Goal: Task Accomplishment & Management: Use online tool/utility

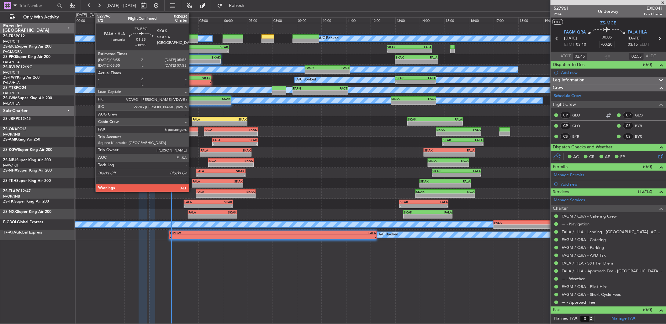
click at [192, 60] on div "-" at bounding box center [184, 62] width 24 height 4
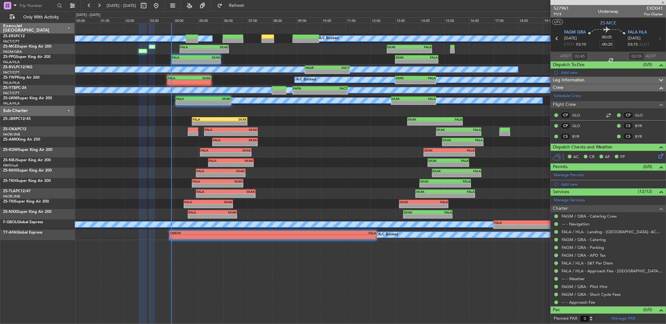
type input "-00:15"
type input "6"
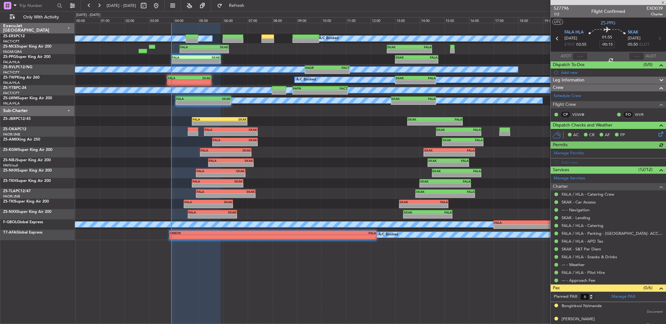
click at [579, 53] on div at bounding box center [579, 57] width 15 height 8
click at [579, 53] on input "text" at bounding box center [579, 57] width 15 height 8
type input "03:54"
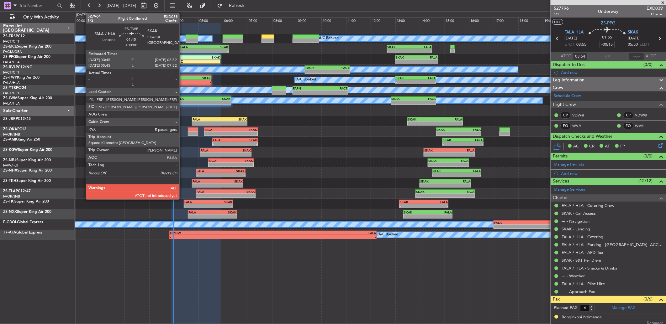
click at [182, 80] on div "- -" at bounding box center [189, 82] width 44 height 4
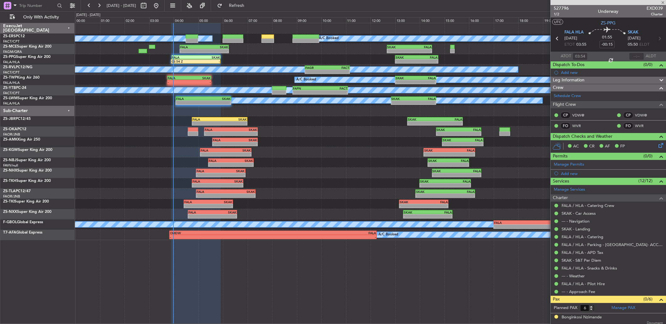
type input "5"
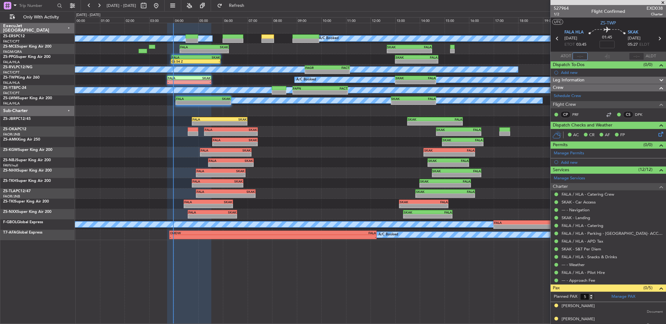
click at [576, 54] on input "text" at bounding box center [579, 57] width 15 height 8
type input "03:57"
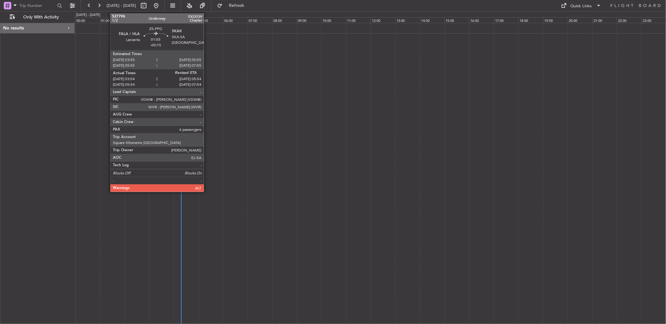
click at [258, 107] on div at bounding box center [370, 173] width 591 height 301
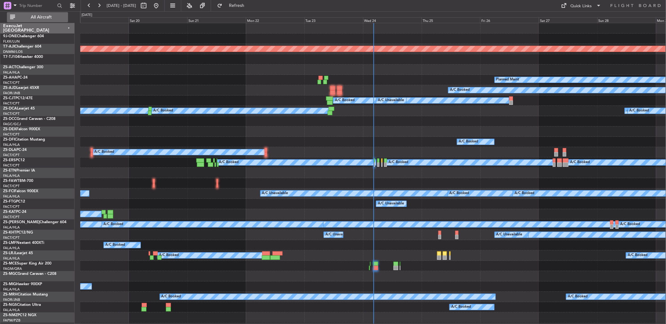
drag, startPoint x: 48, startPoint y: 18, endPoint x: 47, endPoint y: 15, distance: 3.6
click at [49, 18] on span "All Aircraft" at bounding box center [41, 17] width 50 height 4
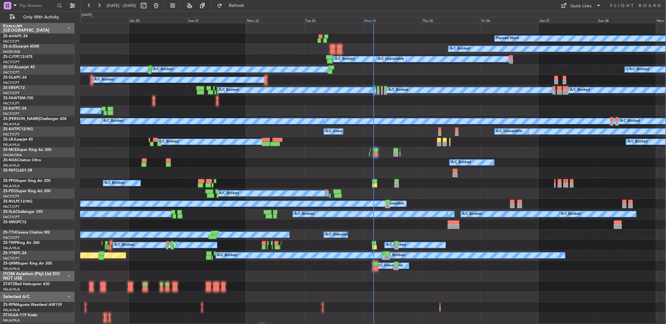
click at [366, 19] on div "Wed 24" at bounding box center [392, 20] width 59 height 6
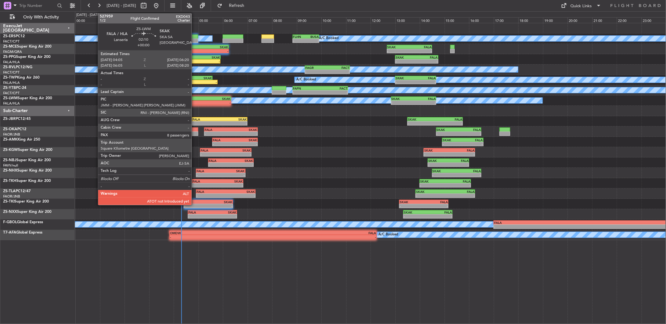
click at [195, 98] on div "FALA" at bounding box center [189, 99] width 27 height 4
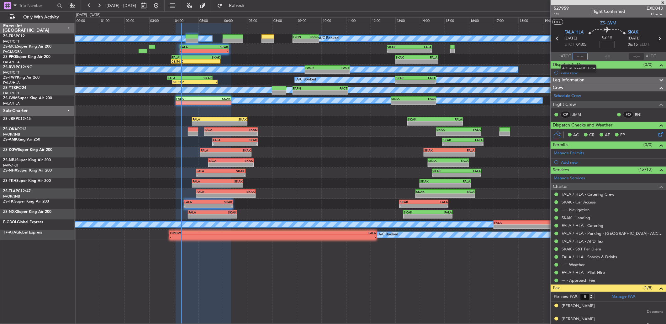
click at [581, 55] on input "text" at bounding box center [579, 57] width 15 height 8
type input "0"
type input "04:07"
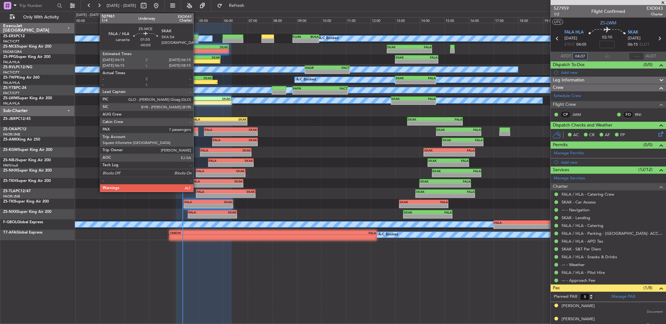
click at [196, 46] on div "FALA" at bounding box center [192, 47] width 24 height 4
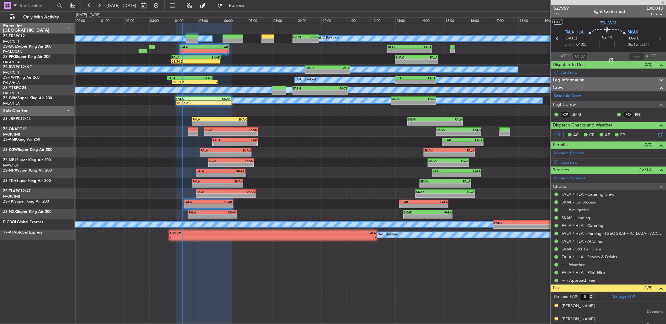
type input "-00:05"
type input "7"
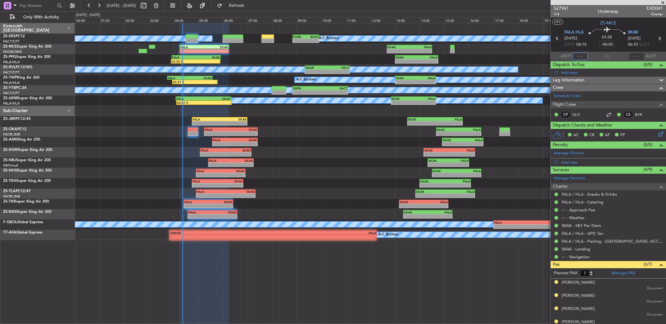
click at [579, 53] on input "text" at bounding box center [579, 57] width 15 height 8
type input "04:21"
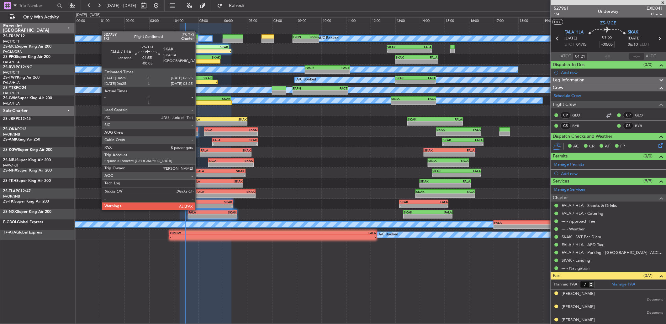
click at [198, 204] on div "-" at bounding box center [196, 206] width 24 height 4
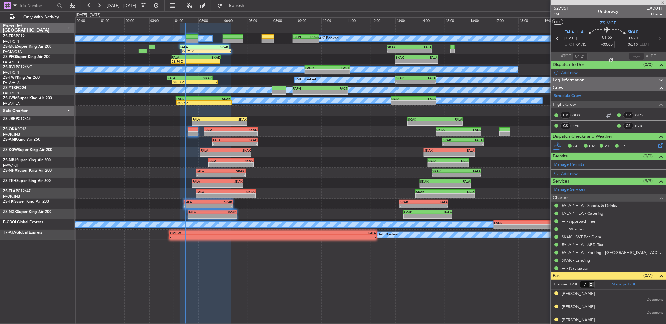
type input "8"
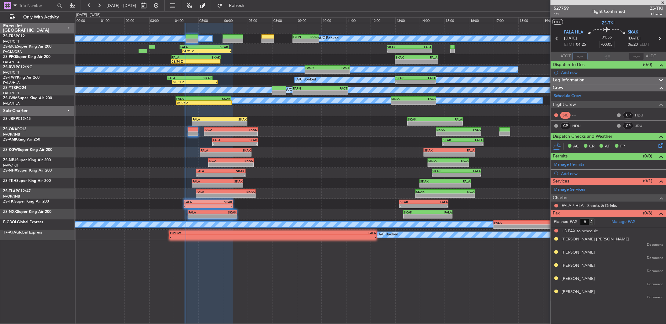
click at [575, 55] on input "text" at bounding box center [579, 57] width 15 height 8
type input "04:25"
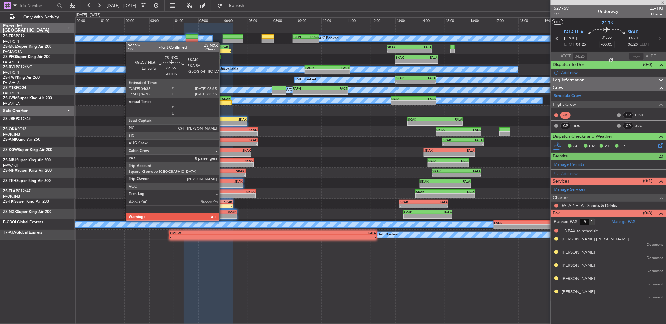
click at [222, 215] on div "-" at bounding box center [224, 217] width 24 height 4
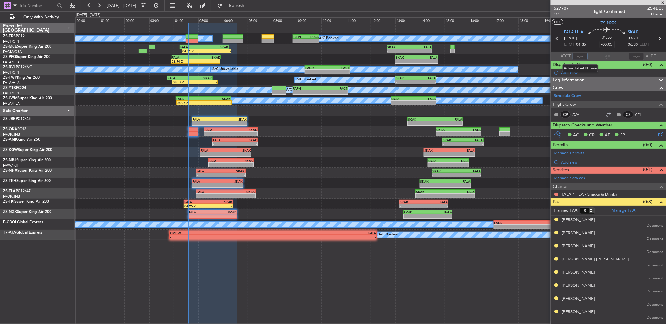
click at [578, 55] on input "text" at bounding box center [579, 57] width 15 height 8
type input "04:35"
click at [556, 7] on span "527787" at bounding box center [560, 8] width 15 height 7
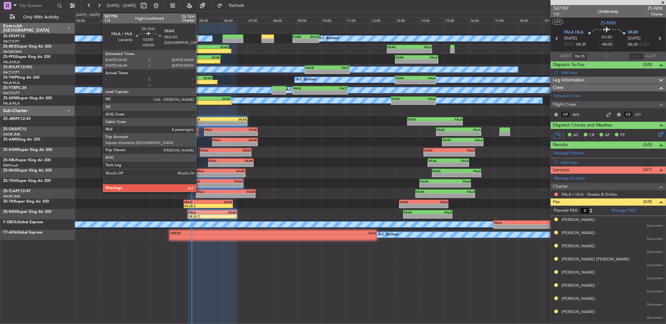
click at [202, 184] on div "-" at bounding box center [204, 186] width 25 height 4
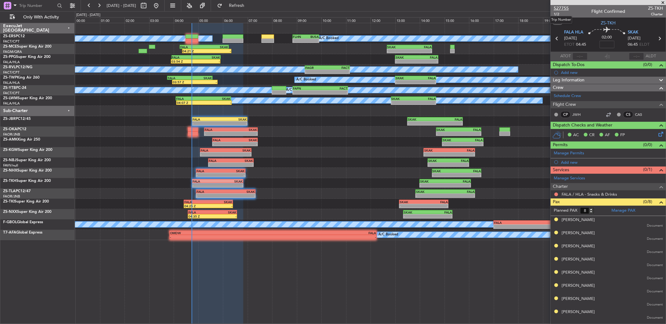
click at [563, 10] on span "527755" at bounding box center [560, 8] width 15 height 7
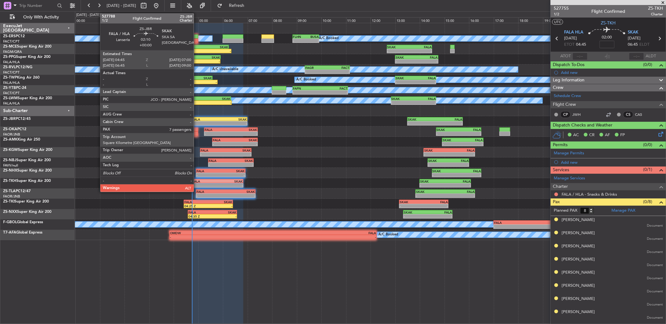
click at [198, 122] on div "-" at bounding box center [205, 124] width 27 height 4
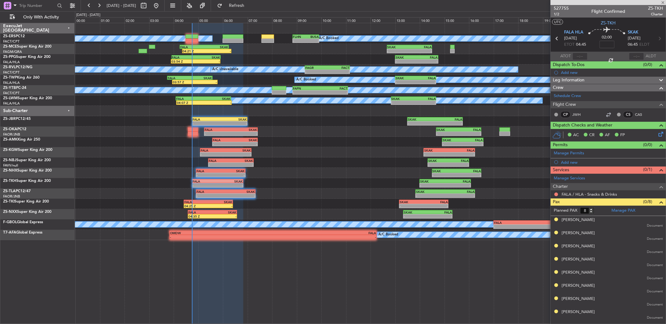
type input "7"
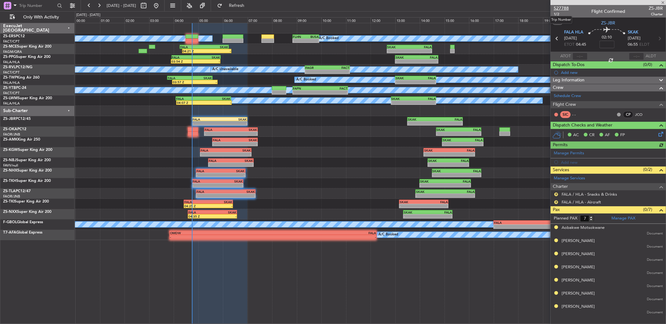
click at [567, 9] on span "527788" at bounding box center [560, 8] width 15 height 7
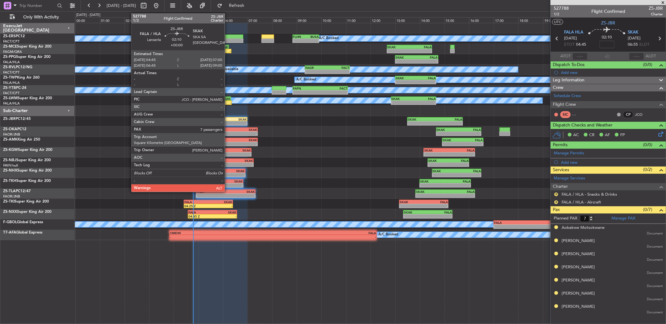
click at [228, 122] on div "-" at bounding box center [233, 124] width 27 height 4
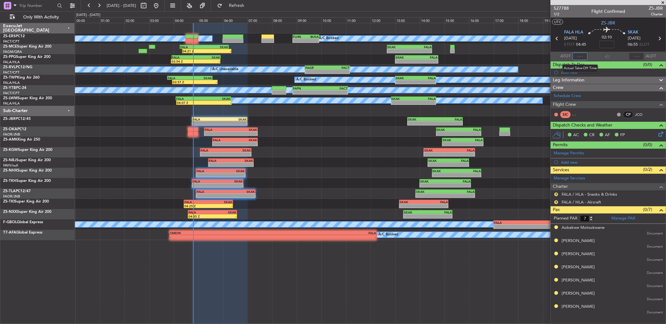
drag, startPoint x: 581, startPoint y: 55, endPoint x: 600, endPoint y: 55, distance: 19.1
click at [600, 55] on section "ATOT ALDT" at bounding box center [607, 56] width 115 height 9
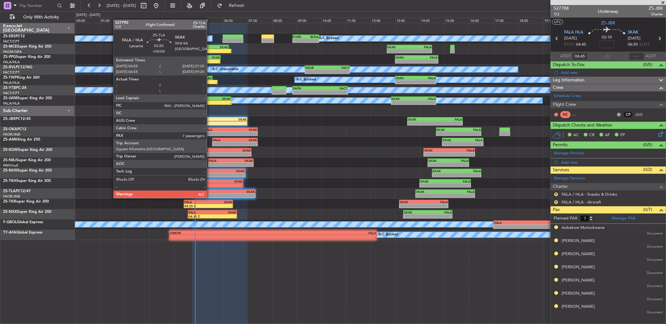
click at [210, 192] on div "FALA" at bounding box center [210, 192] width 29 height 4
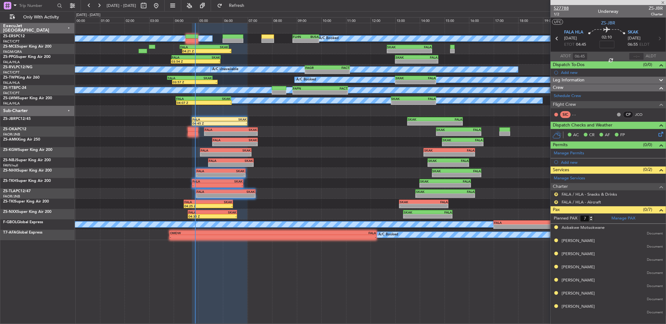
type input "04:45"
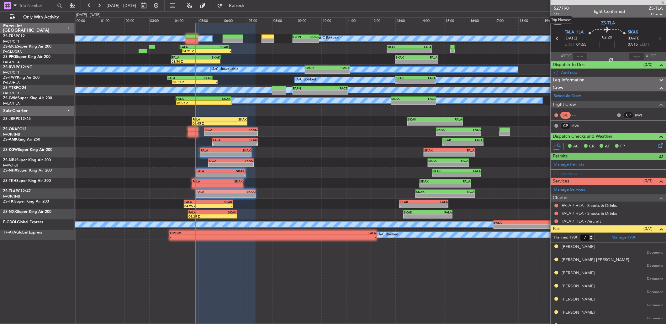
click at [563, 5] on span "527790" at bounding box center [560, 8] width 15 height 7
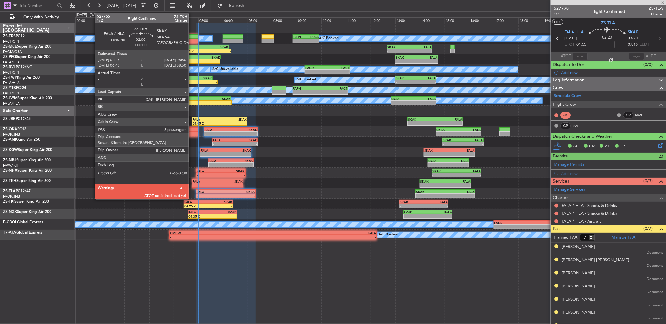
click at [192, 184] on div "-" at bounding box center [204, 186] width 25 height 4
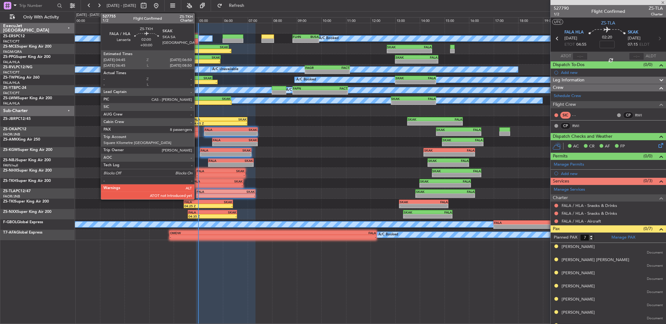
type input "8"
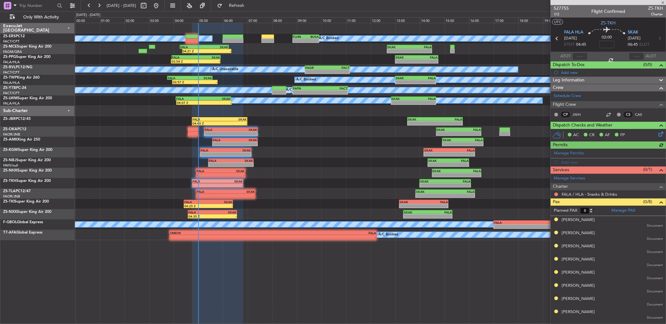
click at [580, 55] on div at bounding box center [579, 57] width 15 height 8
click at [581, 55] on div at bounding box center [579, 57] width 15 height 8
click at [582, 55] on input "text" at bounding box center [579, 57] width 15 height 8
type input "05:00"
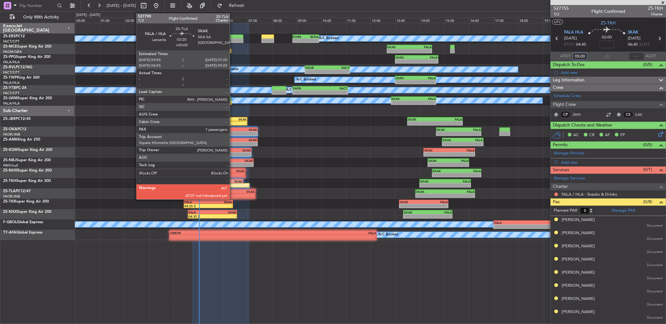
click at [233, 194] on div "- -" at bounding box center [226, 196] width 60 height 4
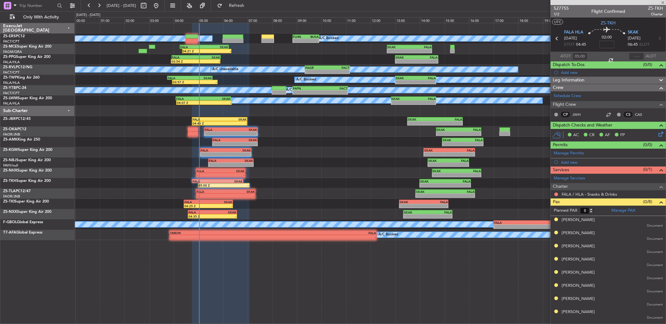
type input "7"
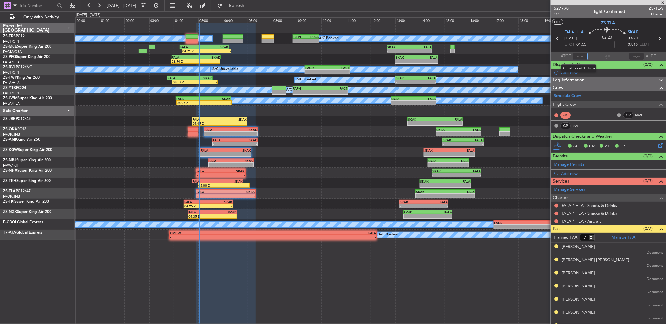
click at [580, 56] on input "text" at bounding box center [579, 57] width 15 height 8
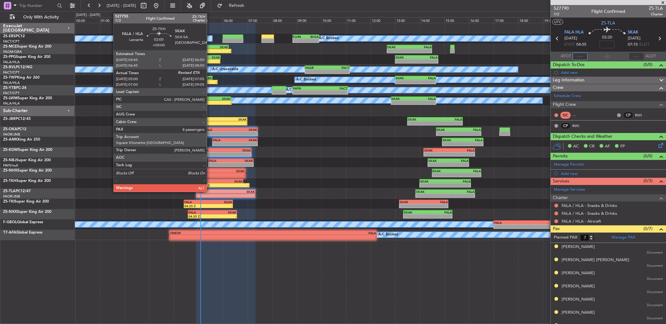
click at [210, 184] on div "05:00 Z" at bounding box center [211, 186] width 25 height 4
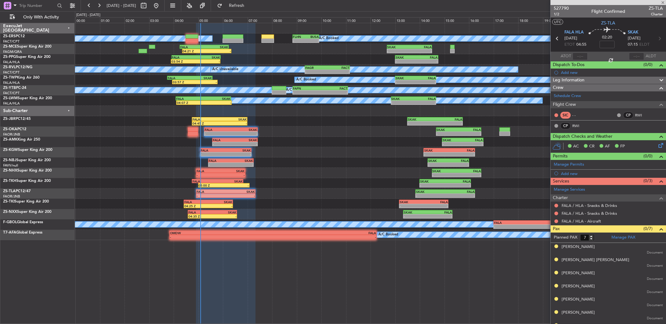
type input "05:00"
type input "8"
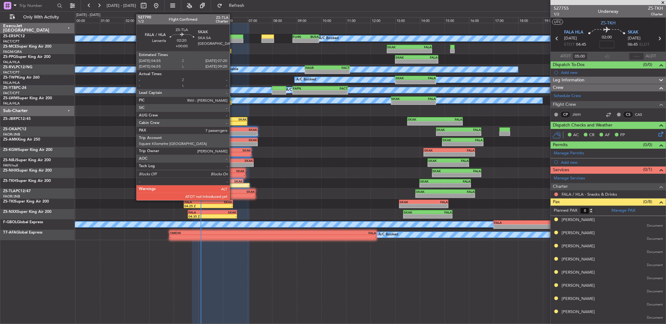
click at [233, 194] on div "-" at bounding box center [240, 196] width 29 height 4
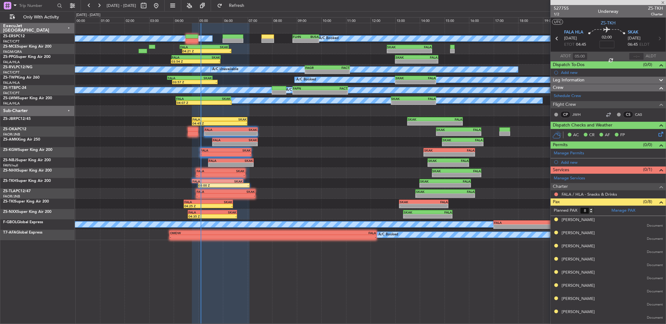
type input "7"
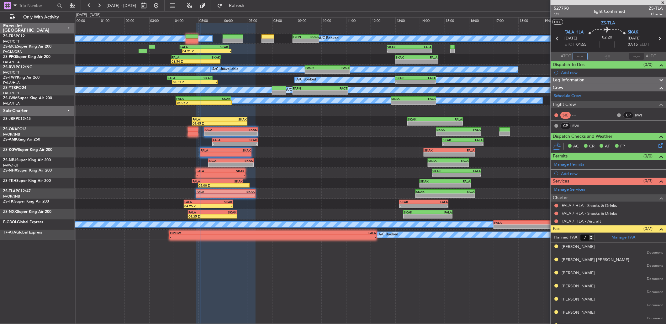
click at [575, 57] on input "text" at bounding box center [579, 57] width 15 height 8
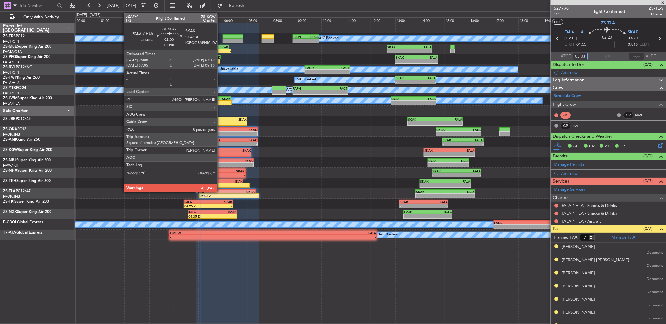
click at [220, 153] on div "-" at bounding box center [213, 155] width 25 height 4
type input "05:03"
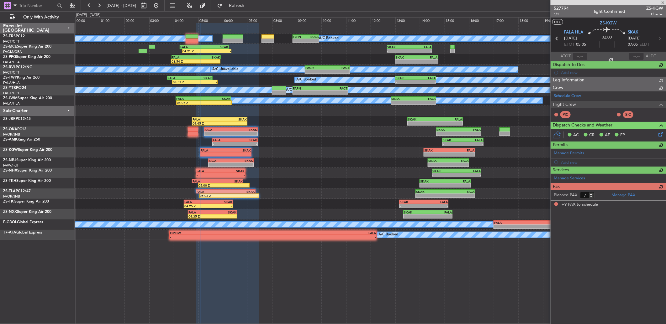
type input "9"
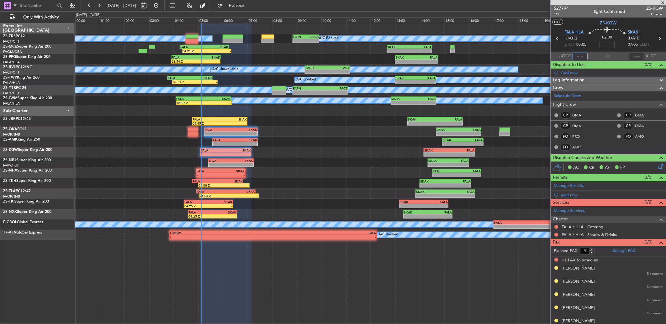
click at [577, 55] on input "text" at bounding box center [579, 57] width 15 height 8
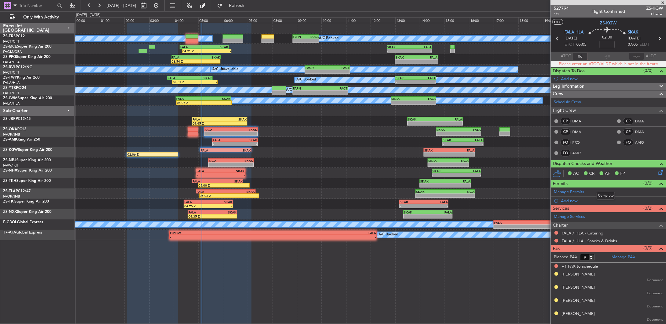
type input "0"
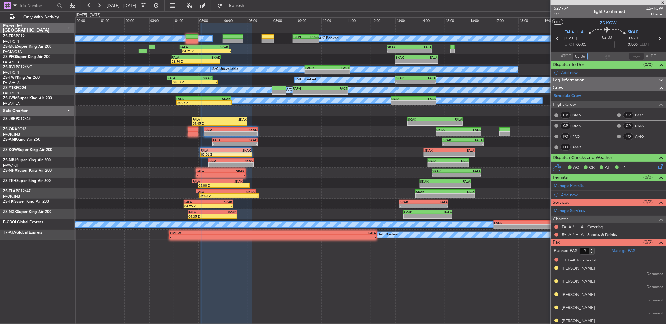
type input "05:06"
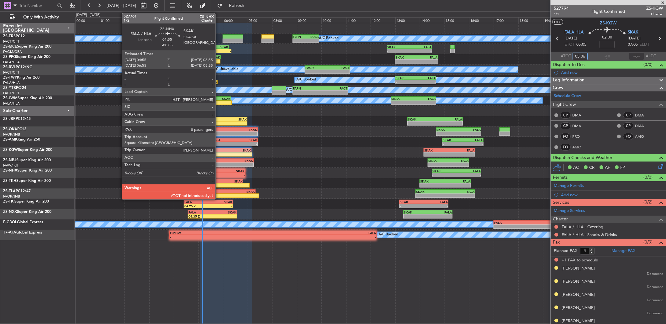
click at [218, 171] on div "FALA" at bounding box center [208, 171] width 24 height 4
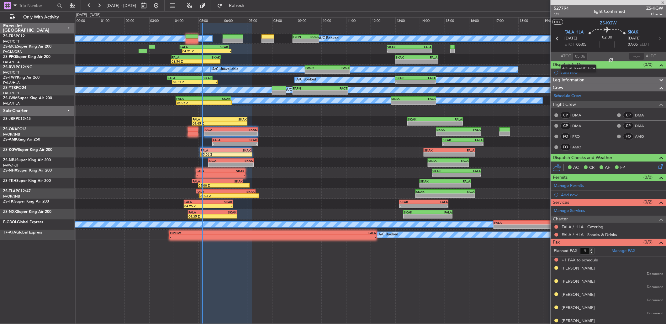
type input "-00:05"
type input "8"
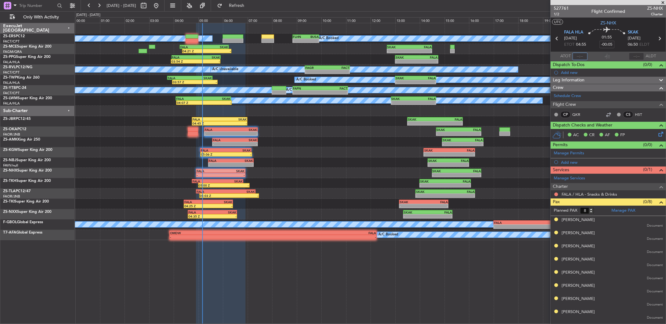
click at [578, 55] on input "text" at bounding box center [579, 57] width 15 height 8
type input "05:09"
click at [565, 4] on div at bounding box center [607, 2] width 115 height 5
click at [565, 5] on span "527761" at bounding box center [560, 8] width 15 height 7
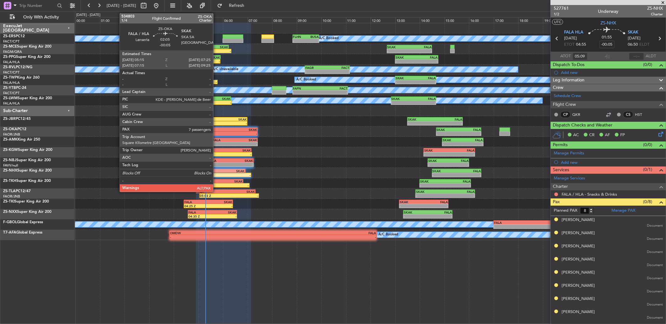
click at [216, 132] on div "-" at bounding box center [218, 134] width 26 height 4
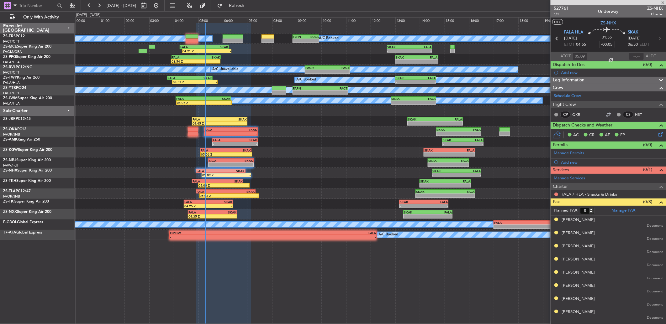
type input "9"
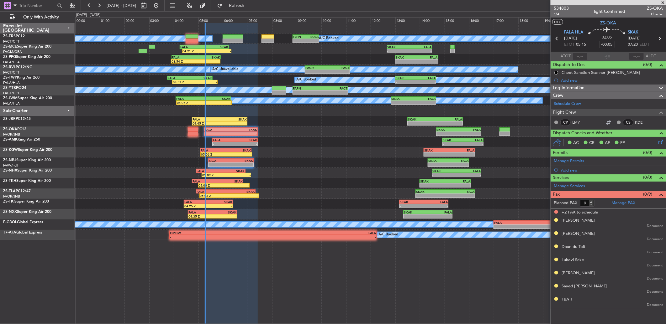
click at [576, 57] on div at bounding box center [579, 57] width 15 height 8
click at [578, 56] on input "text" at bounding box center [579, 57] width 15 height 8
type input "05:16"
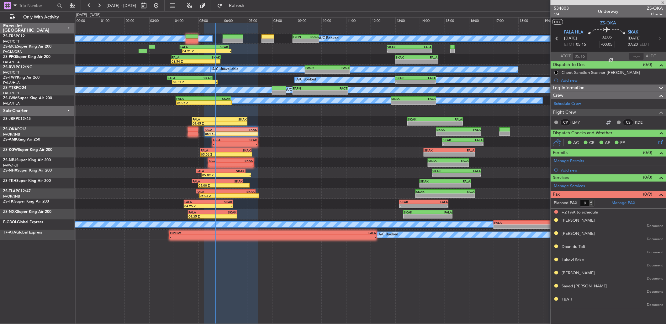
type input "-00:15"
type input "7"
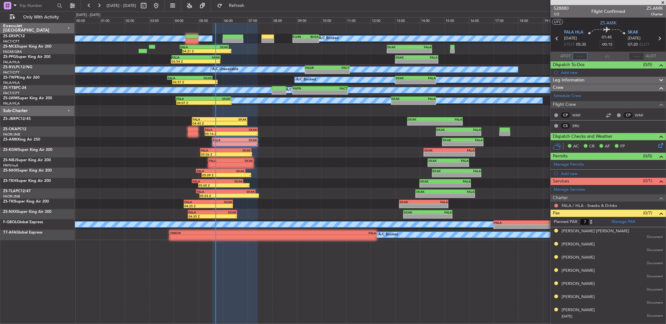
click at [575, 55] on input "text" at bounding box center [579, 57] width 15 height 8
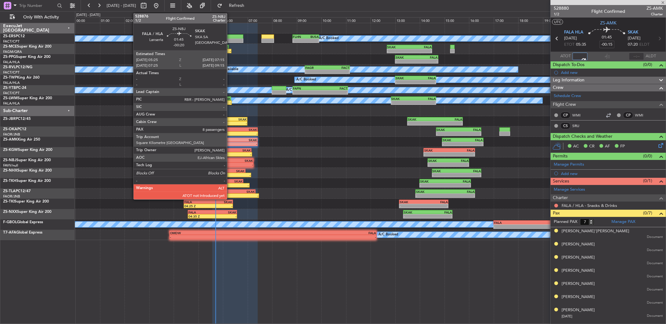
click at [230, 159] on div "FALA" at bounding box center [220, 161] width 22 height 4
type input "05:38"
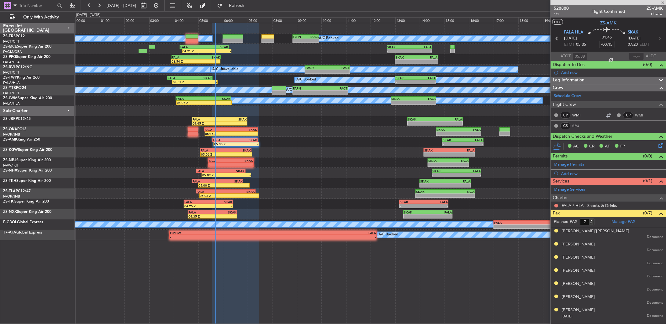
type input "-00:20"
type input "8"
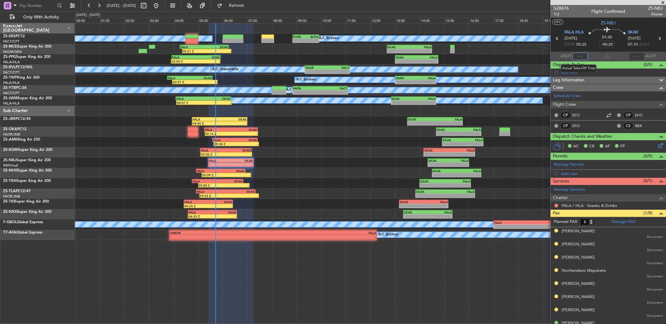
click at [582, 56] on input "text" at bounding box center [579, 57] width 15 height 8
type input "05:29"
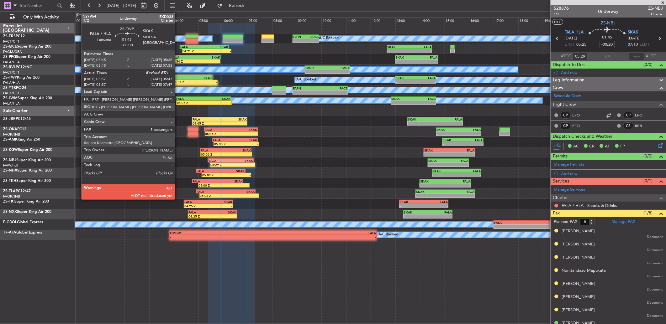
click at [182, 79] on div "FALA" at bounding box center [179, 78] width 22 height 4
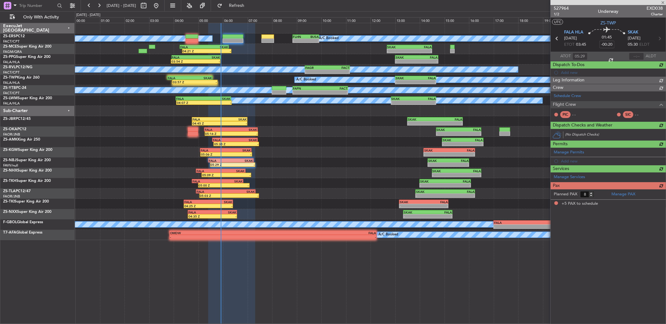
type input "03:57"
type input "5"
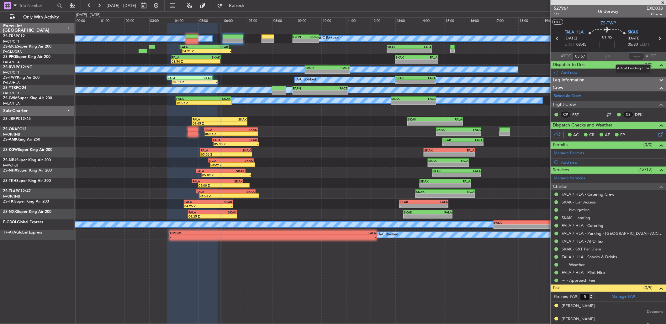
click at [632, 53] on input "text" at bounding box center [636, 57] width 15 height 8
type input "05:55"
click at [489, 127] on div "05:16 Z - FALA 05:15 Z SKAK 07:25 Z - - SKAK 14:40 Z FALA 16:30 Z" at bounding box center [370, 132] width 590 height 10
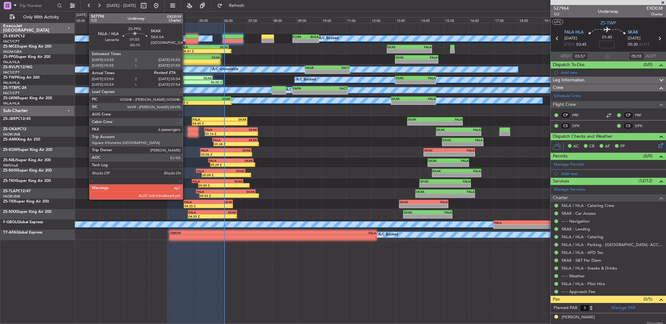
click at [186, 58] on div "FALA" at bounding box center [184, 57] width 24 height 4
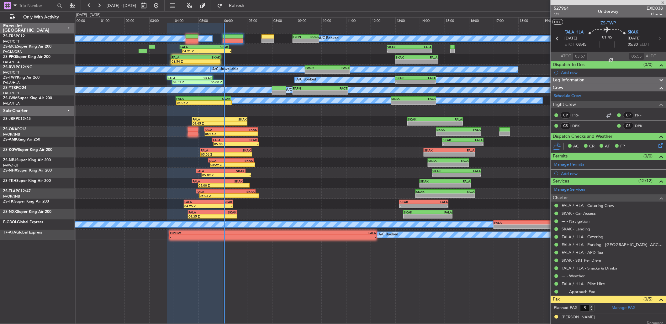
type input "-00:15"
type input "03:54"
type input "6"
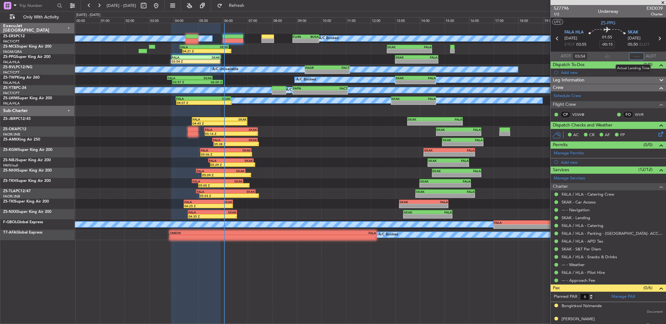
click at [633, 57] on input "text" at bounding box center [636, 57] width 15 height 8
type input "06:03"
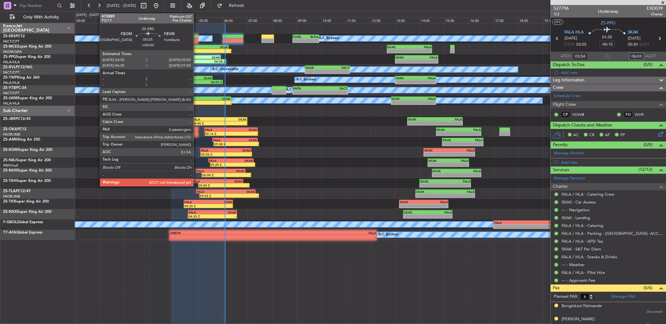
click at [196, 35] on div at bounding box center [192, 36] width 13 height 4
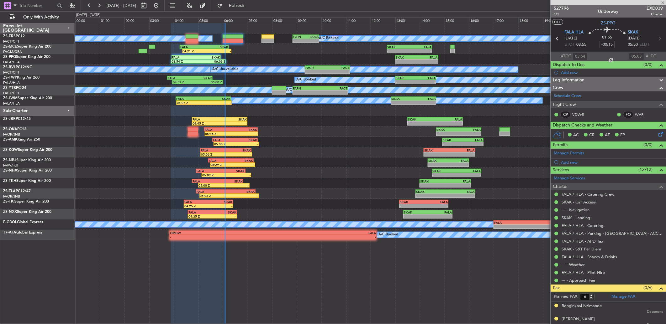
type input "0"
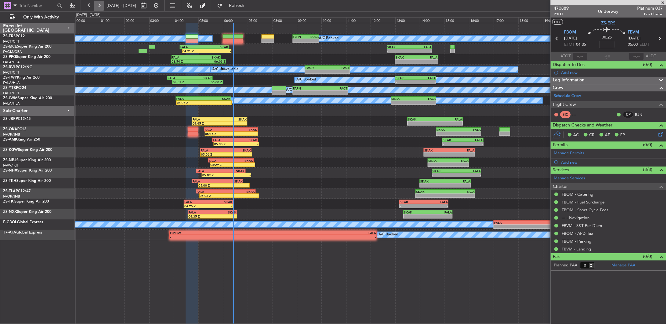
click at [102, 6] on button at bounding box center [99, 6] width 10 height 10
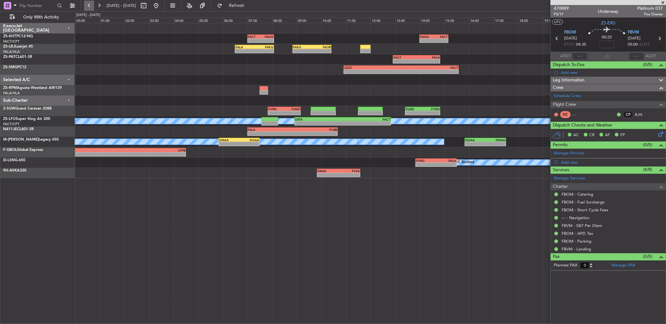
click at [88, 8] on button at bounding box center [89, 6] width 10 height 10
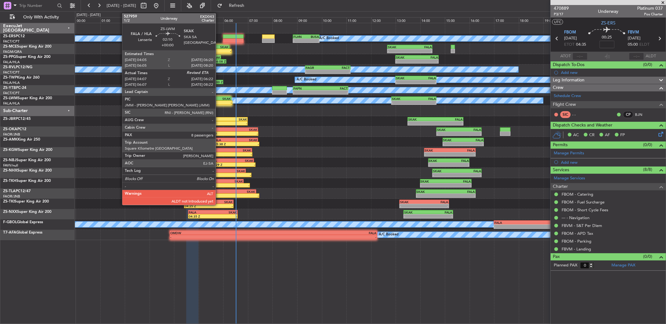
click at [219, 105] on div "04:07 Z -" at bounding box center [204, 103] width 55 height 4
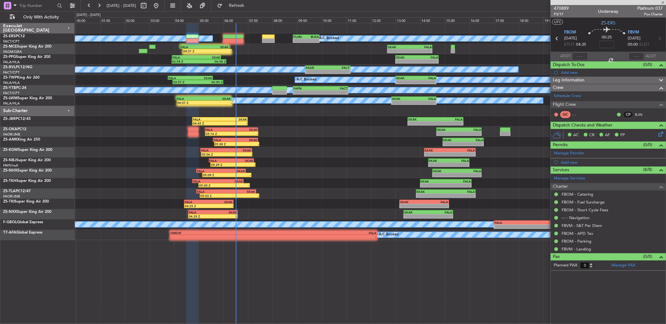
type input "04:07"
type input "8"
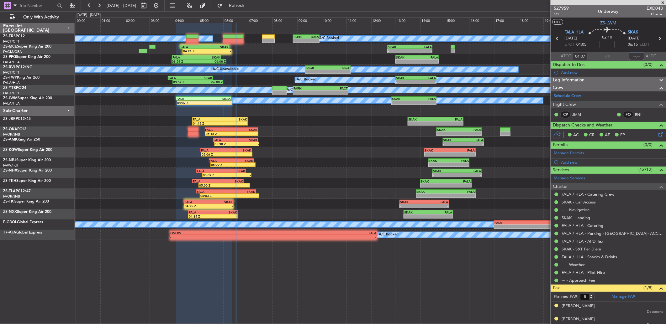
click at [635, 58] on input "text" at bounding box center [636, 57] width 15 height 8
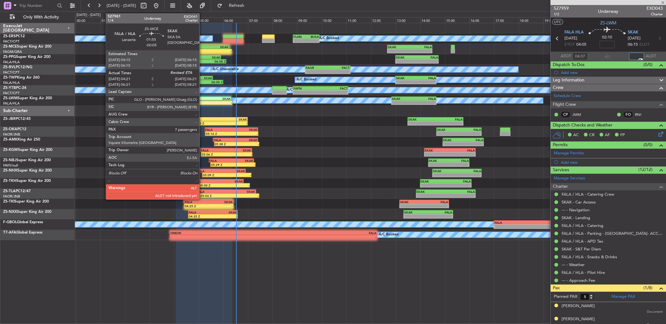
click at [202, 49] on div "04:15 Z" at bounding box center [192, 51] width 24 height 4
type input "06:30"
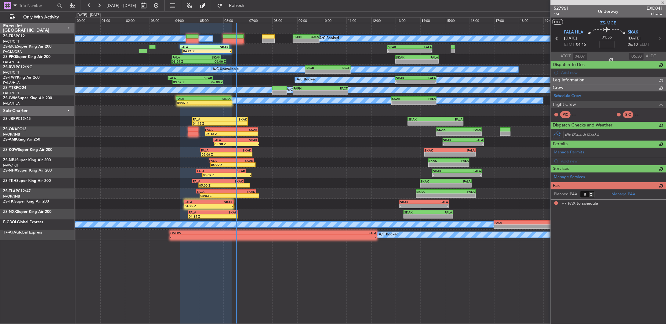
type input "-00:05"
type input "04:21"
type input "7"
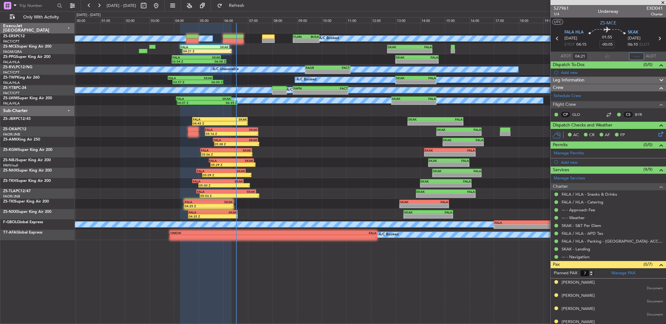
click at [629, 58] on input "text" at bounding box center [636, 57] width 15 height 8
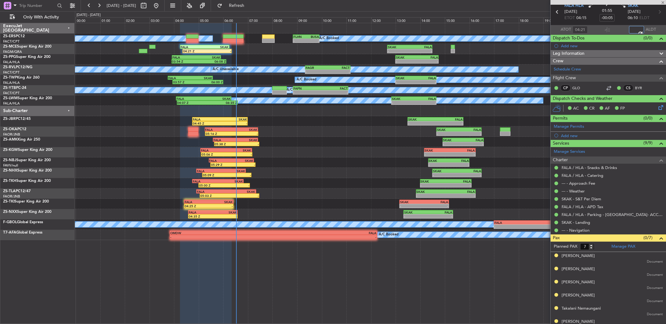
scroll to position [46, 0]
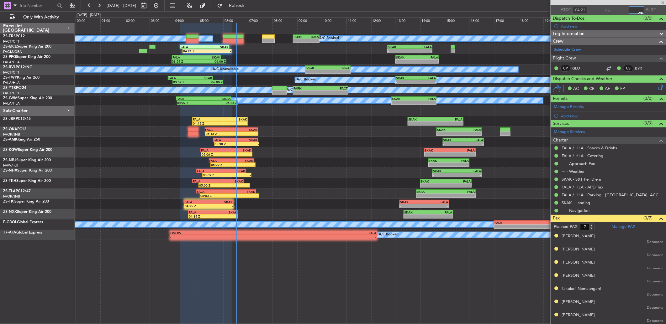
type input "06:25"
click at [102, 5] on button at bounding box center [99, 6] width 10 height 10
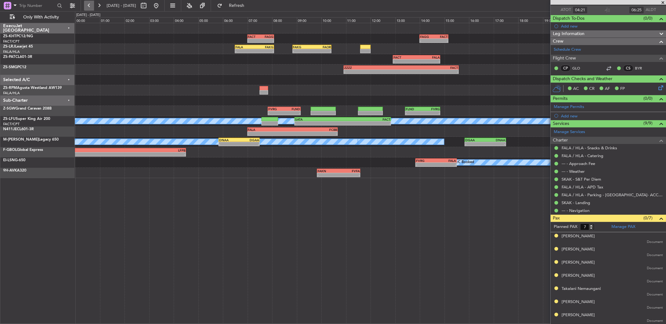
click at [86, 5] on button at bounding box center [89, 6] width 10 height 10
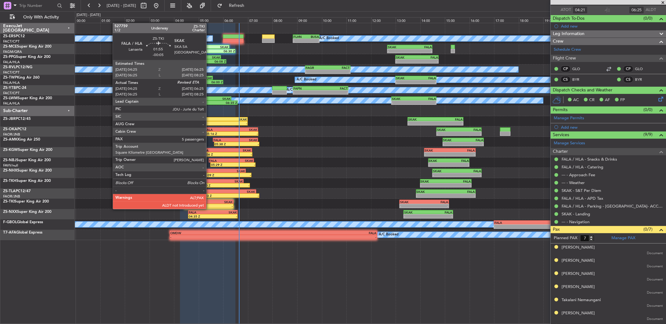
click at [210, 203] on div "SKAK" at bounding box center [221, 202] width 24 height 4
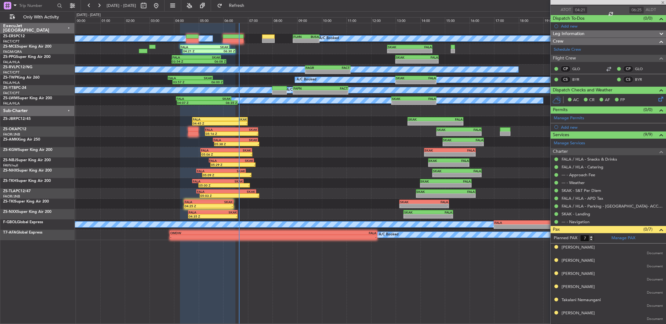
type input "04:25"
type input "8"
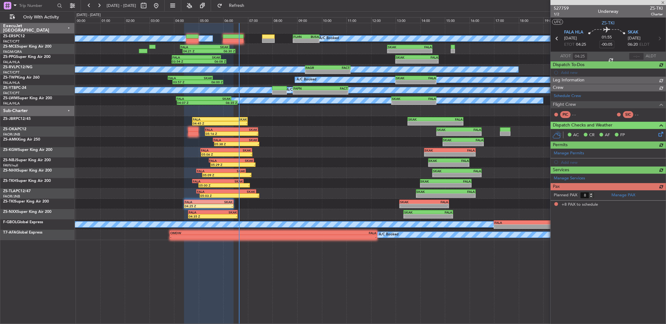
scroll to position [0, 0]
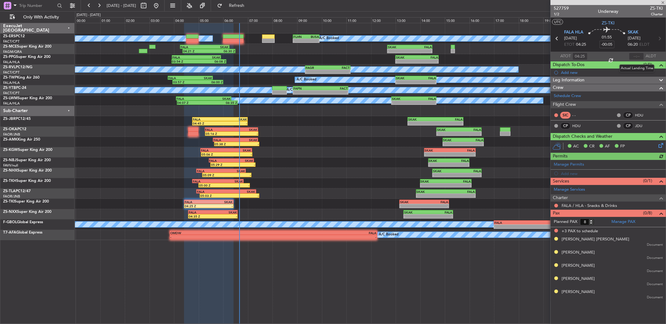
click at [634, 55] on div at bounding box center [636, 57] width 15 height 8
click at [638, 56] on input "text" at bounding box center [636, 57] width 15 height 8
type input "06:38"
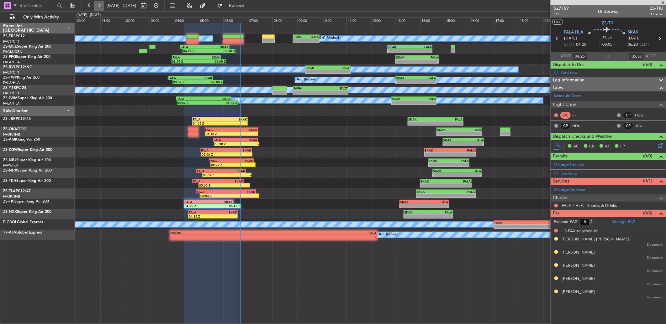
click at [100, 7] on button at bounding box center [99, 6] width 10 height 10
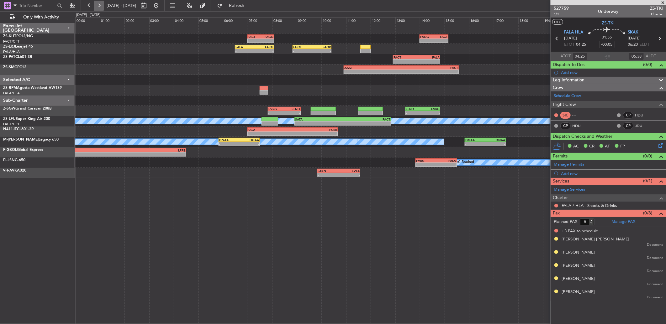
click at [96, 4] on button at bounding box center [99, 6] width 10 height 10
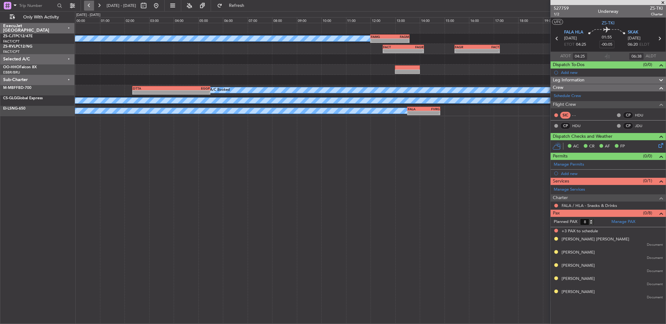
click at [87, 4] on button at bounding box center [89, 6] width 10 height 10
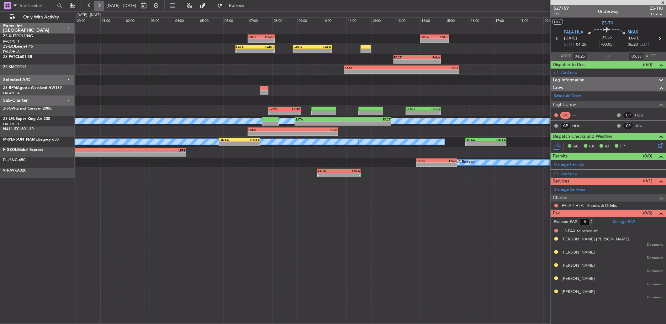
click at [102, 6] on button at bounding box center [99, 6] width 10 height 10
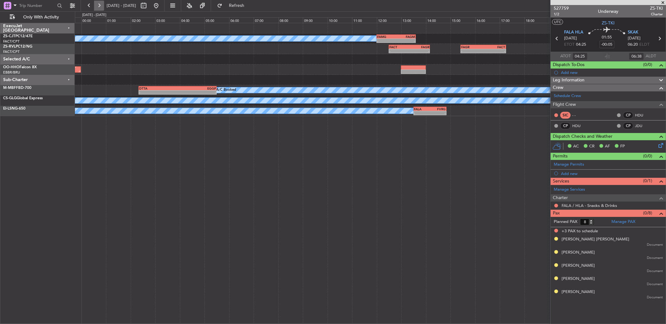
click at [102, 6] on button at bounding box center [99, 6] width 10 height 10
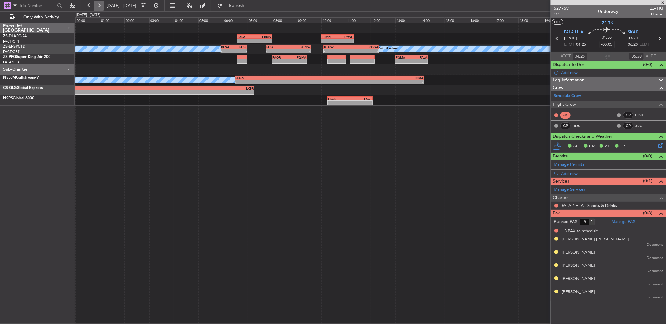
click at [97, 5] on button at bounding box center [99, 6] width 10 height 10
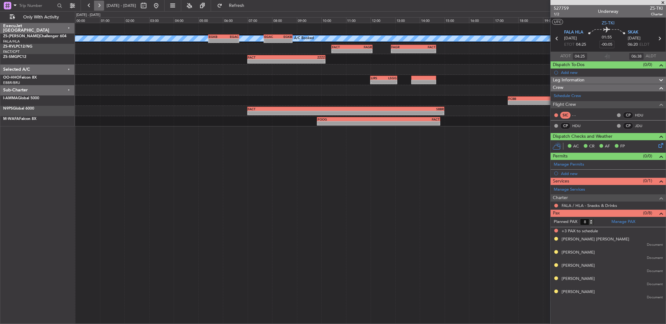
click at [100, 4] on button at bounding box center [99, 6] width 10 height 10
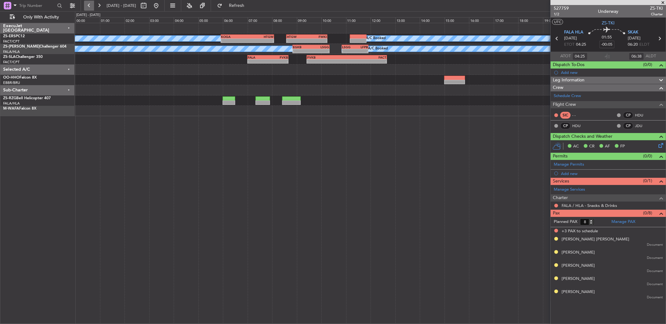
click at [90, 5] on button at bounding box center [89, 6] width 10 height 10
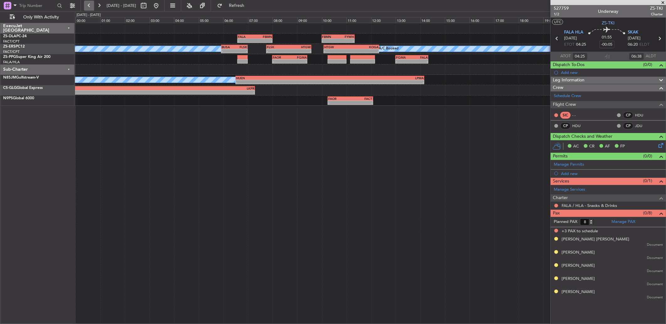
click at [90, 5] on button at bounding box center [89, 6] width 10 height 10
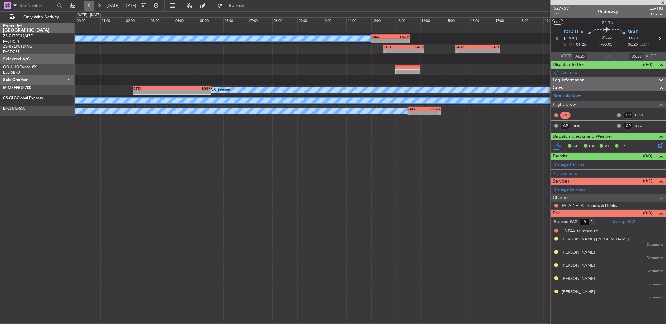
click at [90, 5] on button at bounding box center [89, 6] width 10 height 10
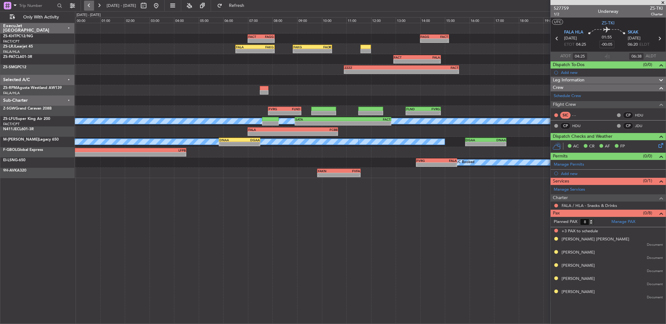
click at [90, 5] on button at bounding box center [89, 6] width 10 height 10
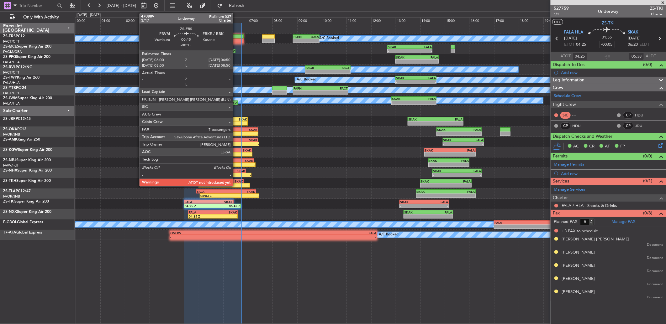
click at [236, 39] on div at bounding box center [233, 41] width 21 height 4
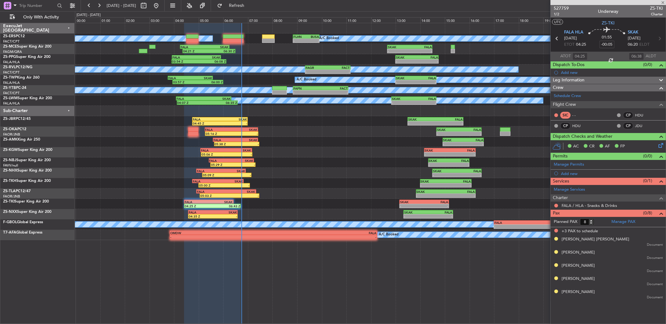
type input "-00:15"
type input "7"
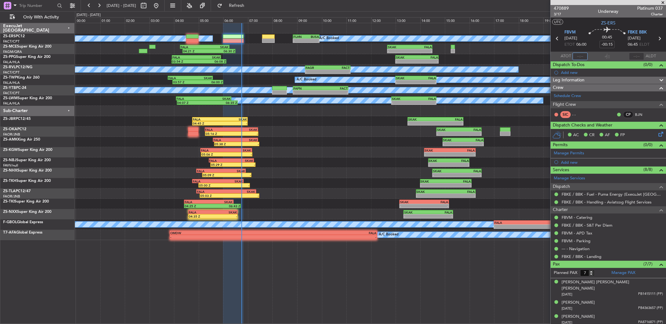
click at [584, 53] on input "text" at bounding box center [579, 57] width 15 height 8
type input "06:33"
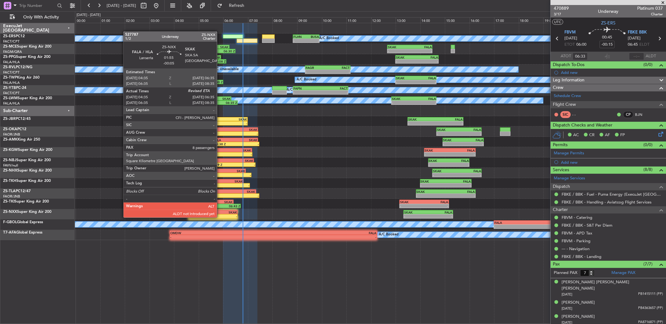
click at [220, 212] on div "SKAK" at bounding box center [225, 213] width 24 height 4
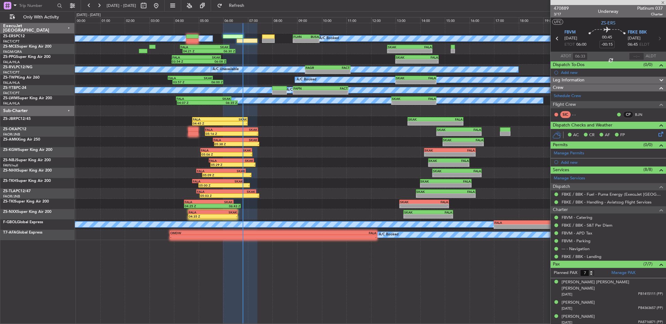
type input "-00:05"
type input "04:35"
type input "8"
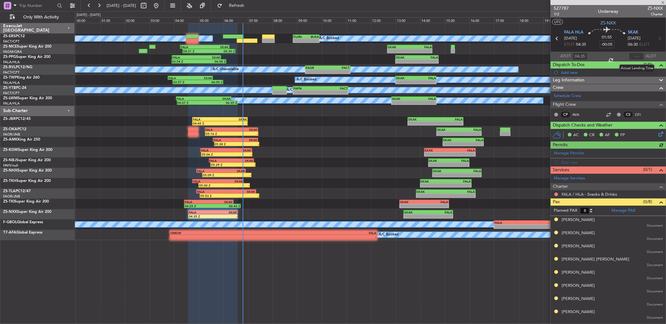
click at [638, 56] on div at bounding box center [636, 57] width 15 height 8
click at [638, 56] on input "text" at bounding box center [636, 57] width 15 height 8
type input "06:45"
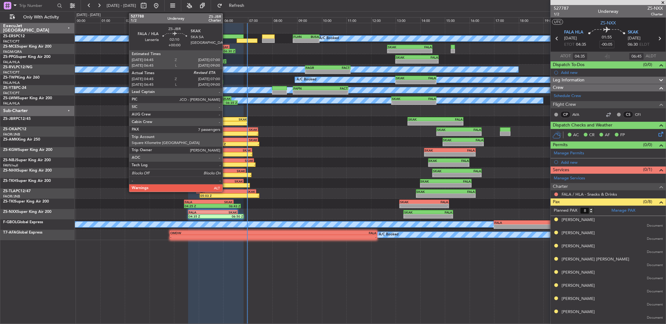
click at [226, 122] on div "-" at bounding box center [233, 124] width 27 height 4
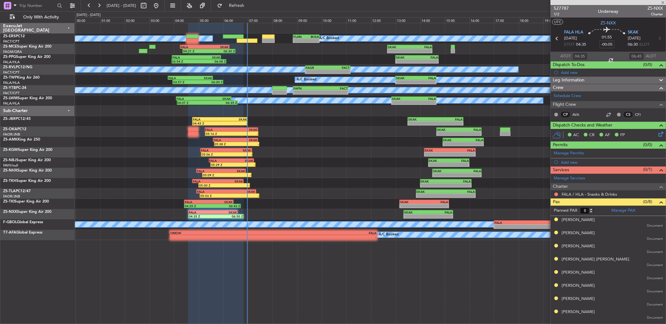
type input "04:45"
type input "7"
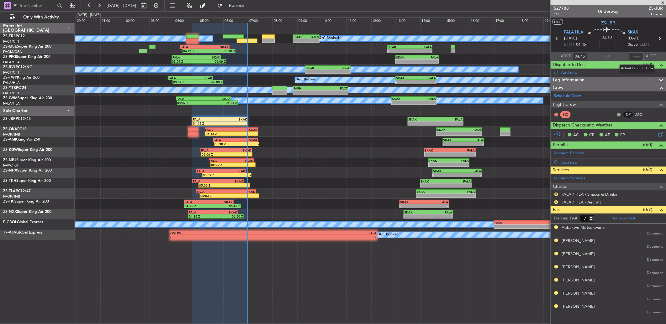
click at [637, 58] on input "text" at bounding box center [636, 57] width 15 height 8
type input "06:58"
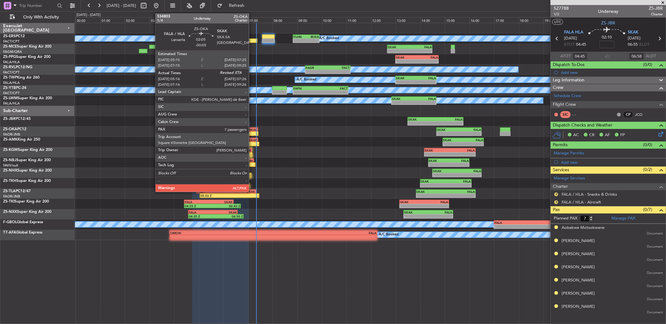
click at [252, 132] on div "-" at bounding box center [245, 134] width 26 height 4
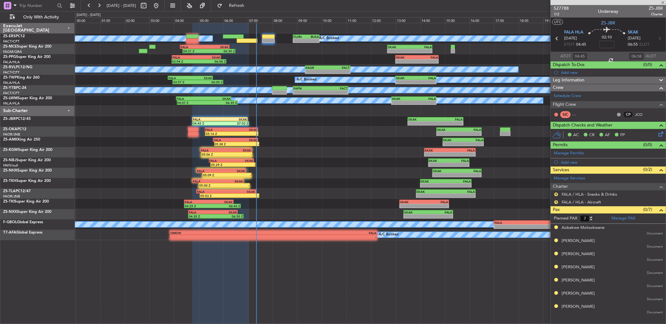
type input "-00:05"
type input "05:16"
type input "9"
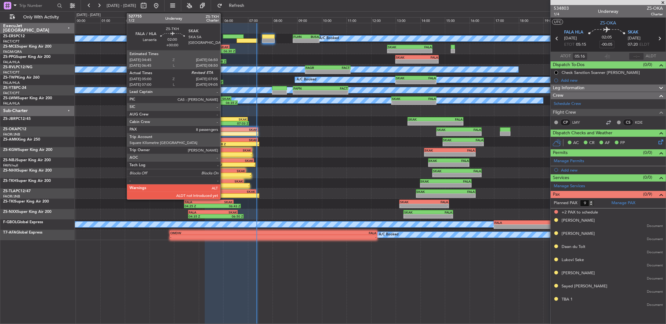
click at [223, 182] on div "SKAK" at bounding box center [230, 182] width 25 height 4
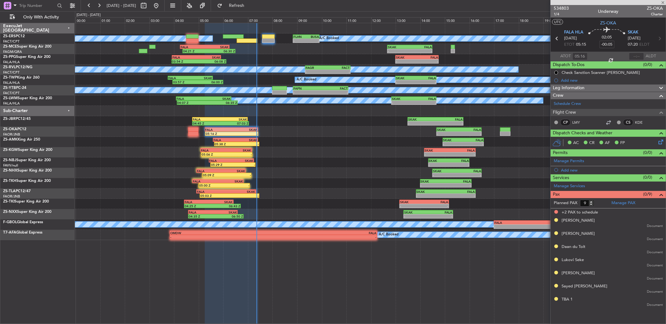
type input "05:00"
type input "8"
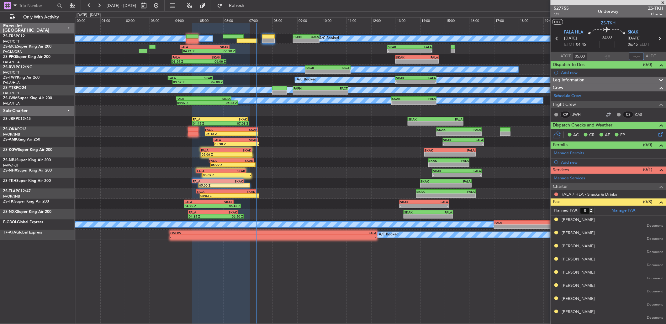
click at [641, 57] on input "text" at bounding box center [636, 57] width 15 height 8
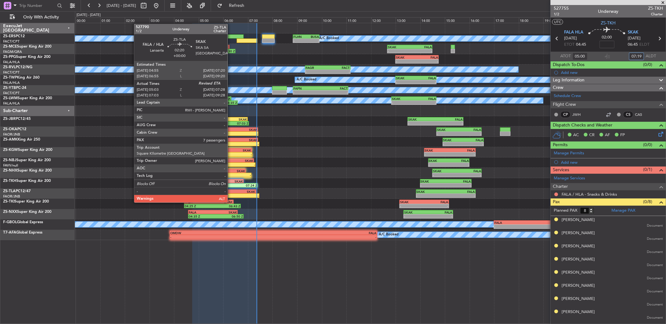
click at [231, 195] on div "-" at bounding box center [243, 196] width 29 height 4
type input "07:19"
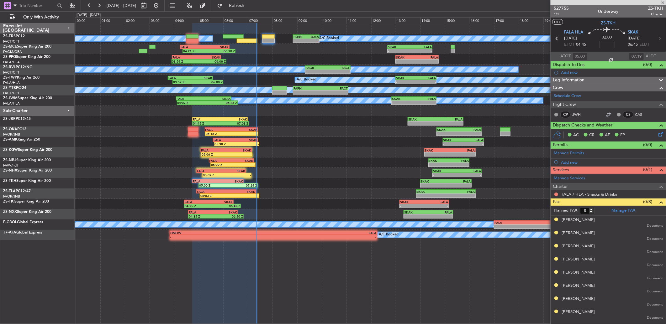
type input "05:03"
type input "7"
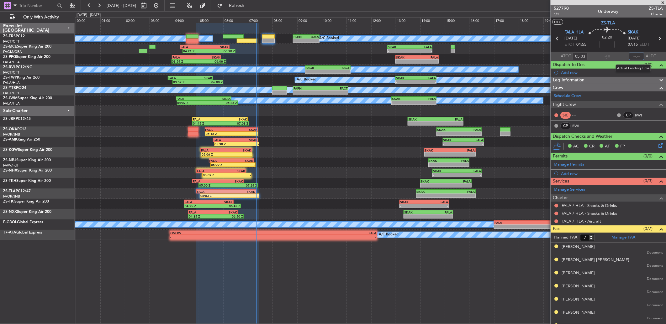
click at [630, 55] on input "text" at bounding box center [636, 57] width 15 height 8
type input "07:20"
click at [237, 133] on div "-" at bounding box center [245, 134] width 26 height 4
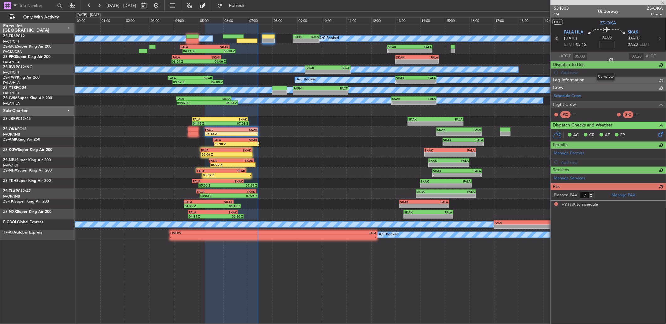
type input "-00:05"
type input "05:16"
type input "9"
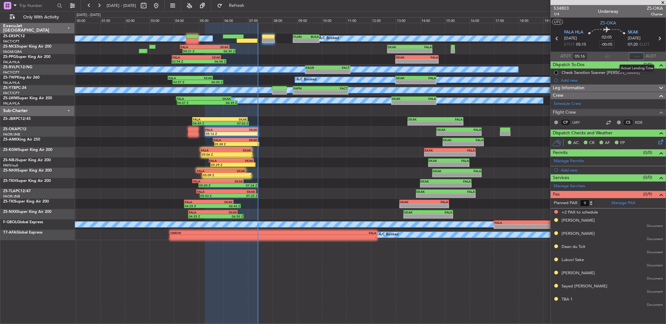
click at [635, 56] on input "text" at bounding box center [636, 57] width 15 height 8
type input "07:24"
click at [99, 2] on button at bounding box center [99, 6] width 10 height 10
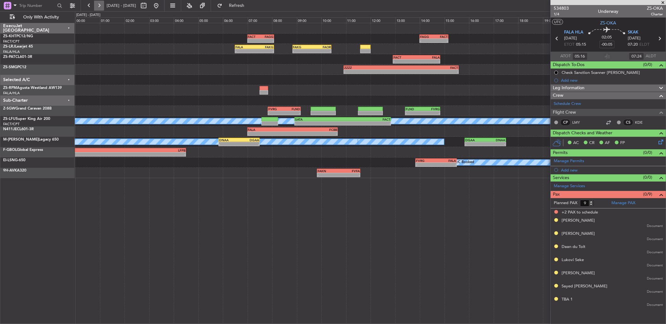
click at [98, 5] on button at bounding box center [99, 6] width 10 height 10
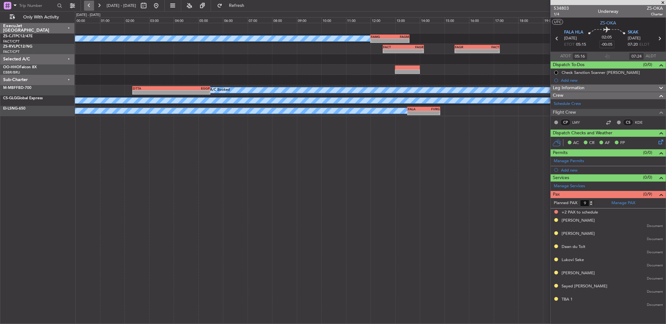
click at [90, 4] on button at bounding box center [89, 6] width 10 height 10
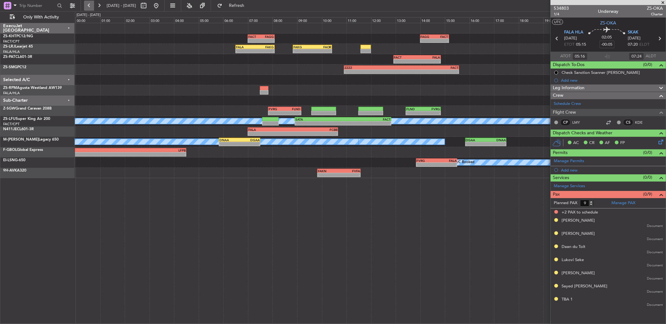
click at [85, 7] on button at bounding box center [89, 6] width 10 height 10
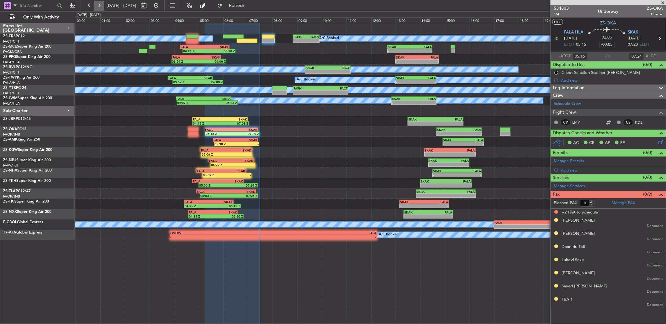
click at [97, 6] on button at bounding box center [99, 6] width 10 height 10
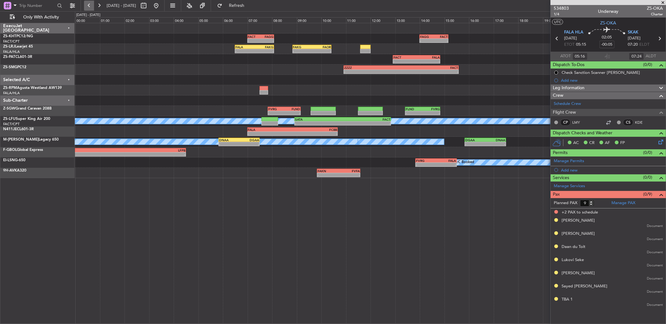
click at [87, 6] on button at bounding box center [89, 6] width 10 height 10
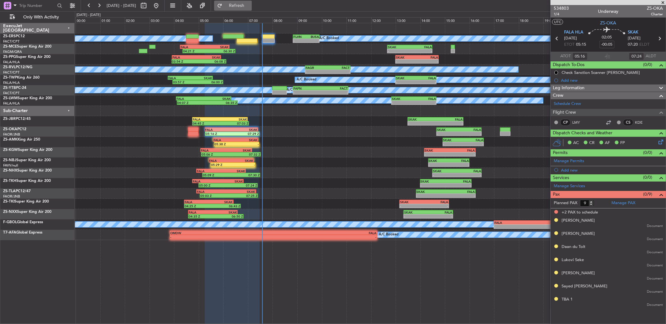
click at [252, 9] on button "Refresh" at bounding box center [233, 6] width 38 height 10
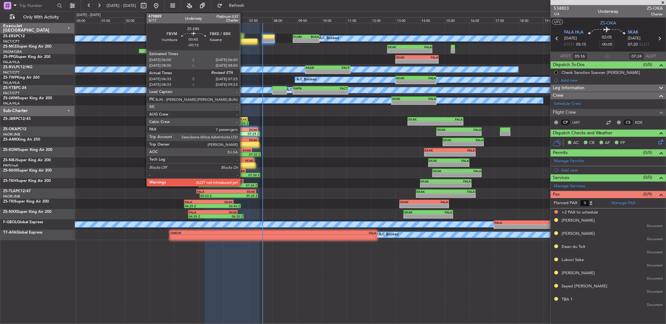
click at [243, 41] on div at bounding box center [247, 41] width 21 height 4
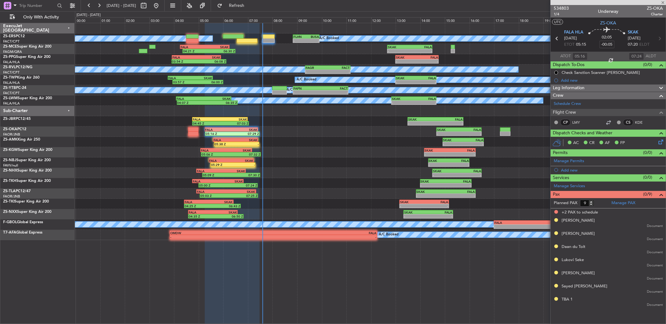
type input "-00:15"
type input "06:33"
type input "7"
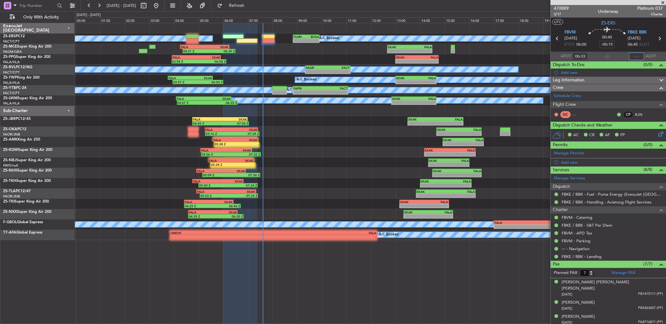
click at [629, 56] on input "text" at bounding box center [636, 57] width 15 height 8
type input "07:18"
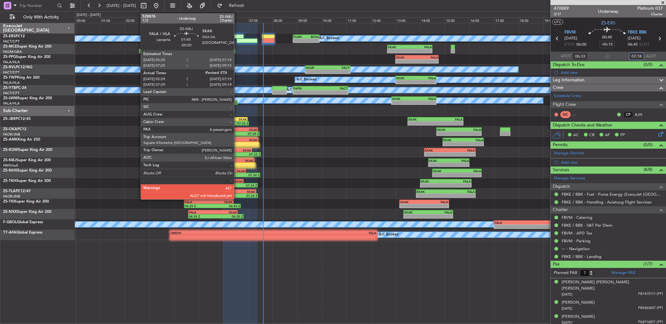
click at [239, 163] on div "-" at bounding box center [244, 165] width 22 height 4
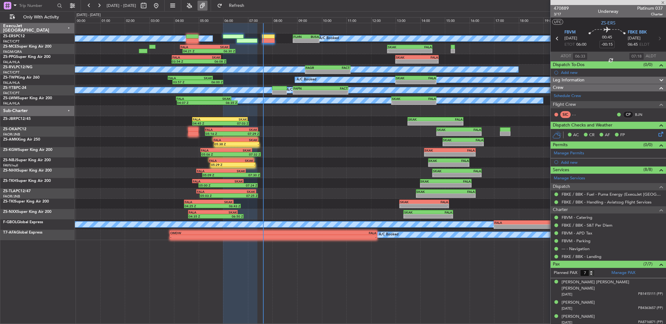
type input "-00:20"
type input "05:29"
type input "8"
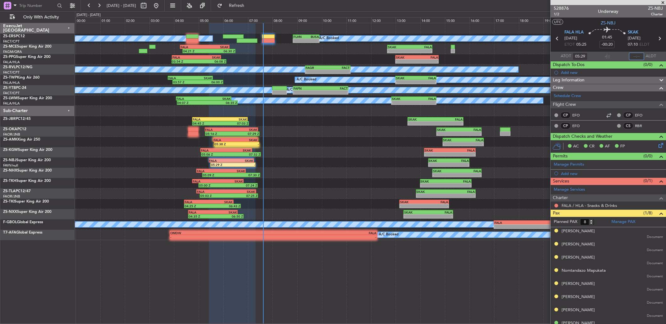
click at [636, 55] on input "text" at bounding box center [636, 57] width 15 height 8
type input "07:35"
click at [101, 9] on button at bounding box center [99, 6] width 10 height 10
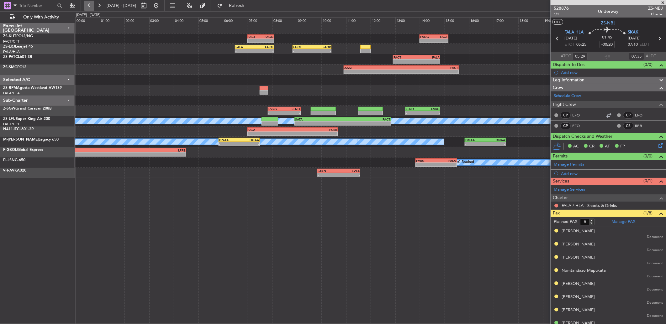
click at [90, 3] on button at bounding box center [89, 6] width 10 height 10
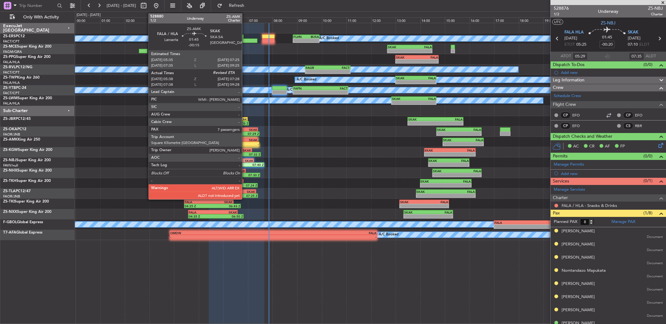
click at [245, 139] on div "SKAK" at bounding box center [246, 140] width 22 height 4
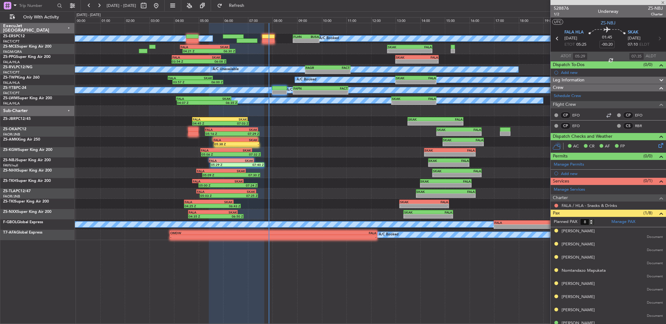
type input "-00:15"
type input "05:38"
type input "7"
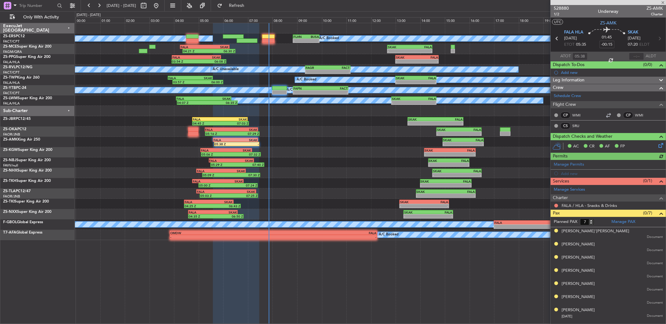
click at [640, 53] on div at bounding box center [636, 57] width 15 height 8
click at [641, 58] on div at bounding box center [636, 57] width 15 height 8
click at [636, 55] on div at bounding box center [636, 57] width 15 height 8
click at [632, 55] on input "text" at bounding box center [636, 57] width 15 height 8
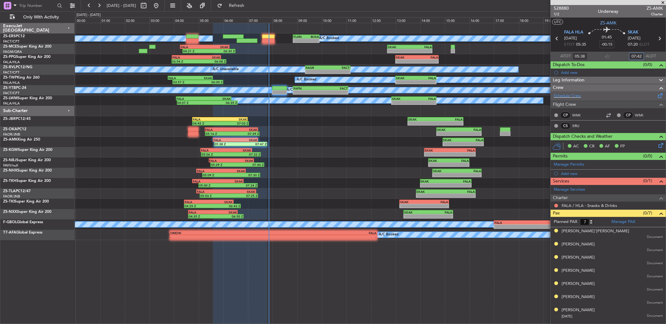
type input "07:42"
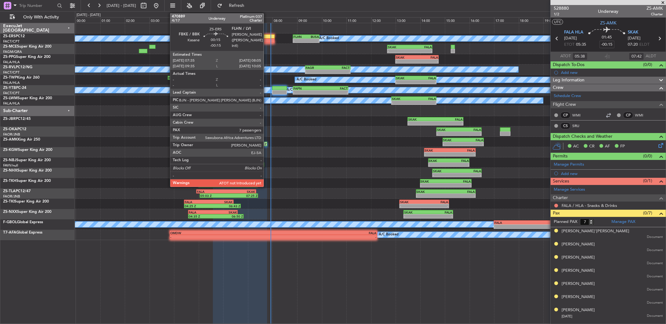
click at [271, 37] on div at bounding box center [268, 36] width 13 height 4
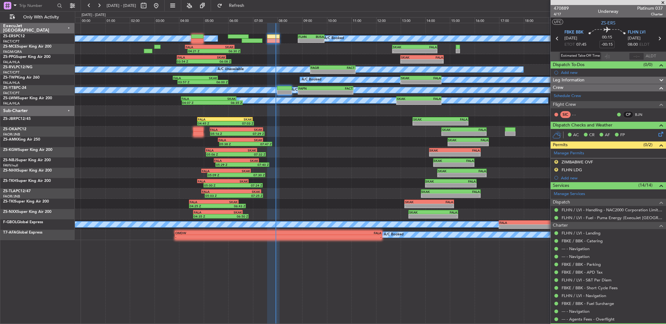
click at [577, 54] on div "Estimated Take-Off Time" at bounding box center [579, 56] width 41 height 8
click at [577, 54] on input "text" at bounding box center [579, 57] width 15 height 8
type input "07:55"
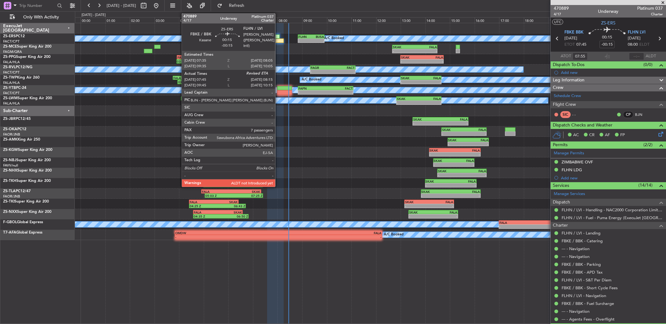
click at [278, 42] on div at bounding box center [277, 41] width 13 height 4
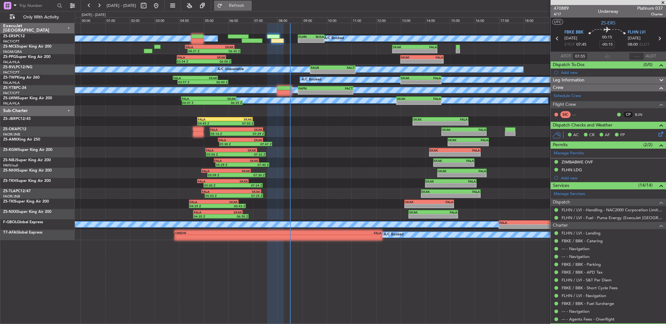
click at [252, 9] on button "Refresh" at bounding box center [233, 6] width 38 height 10
type input "08:13"
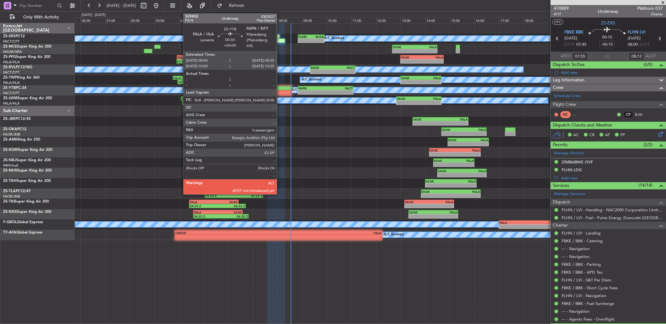
click at [280, 87] on div at bounding box center [284, 88] width 14 height 4
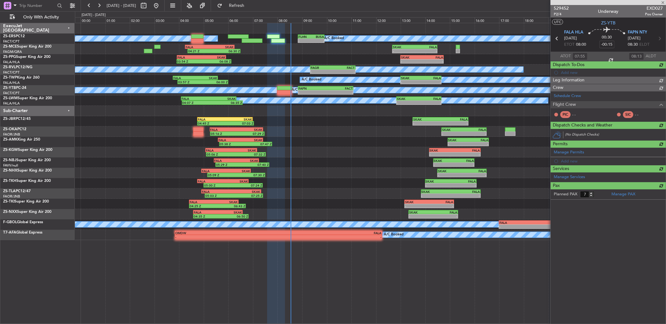
type input "0"
